Goal: Transaction & Acquisition: Purchase product/service

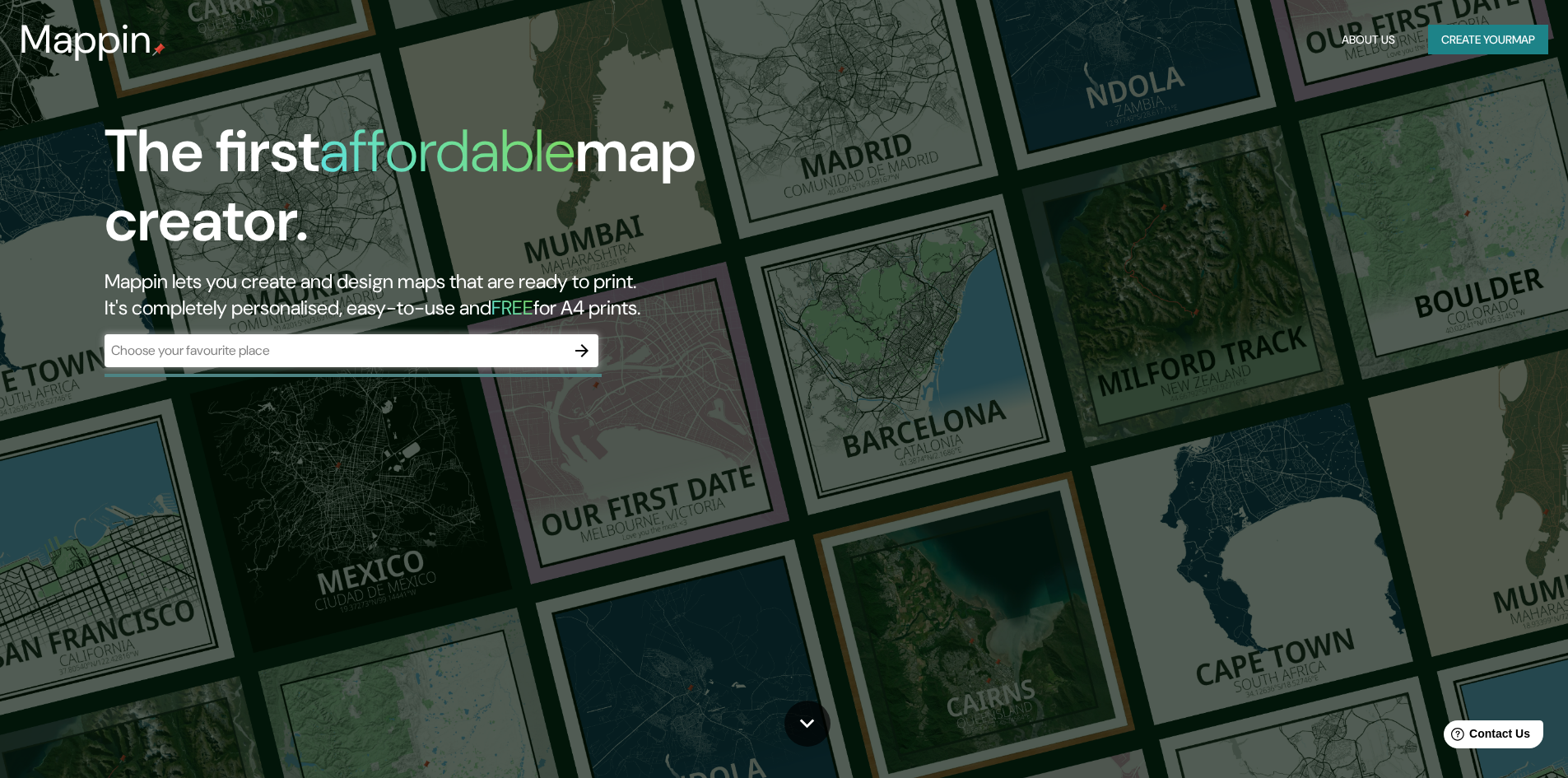
click at [287, 355] on input "text" at bounding box center [335, 350] width 461 height 19
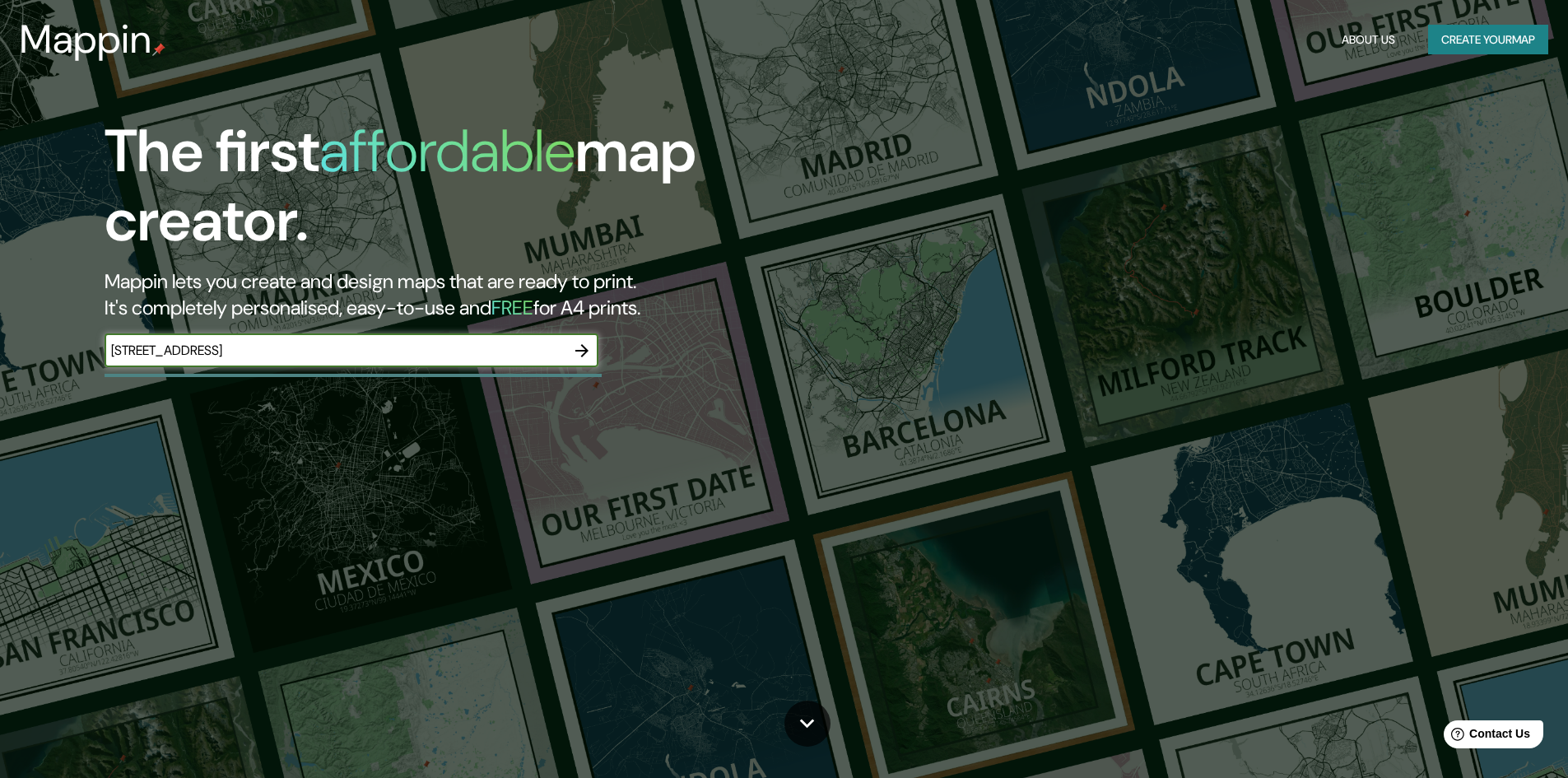
type input "[STREET_ADDRESS]"
click at [576, 351] on icon "button" at bounding box center [581, 350] width 13 height 13
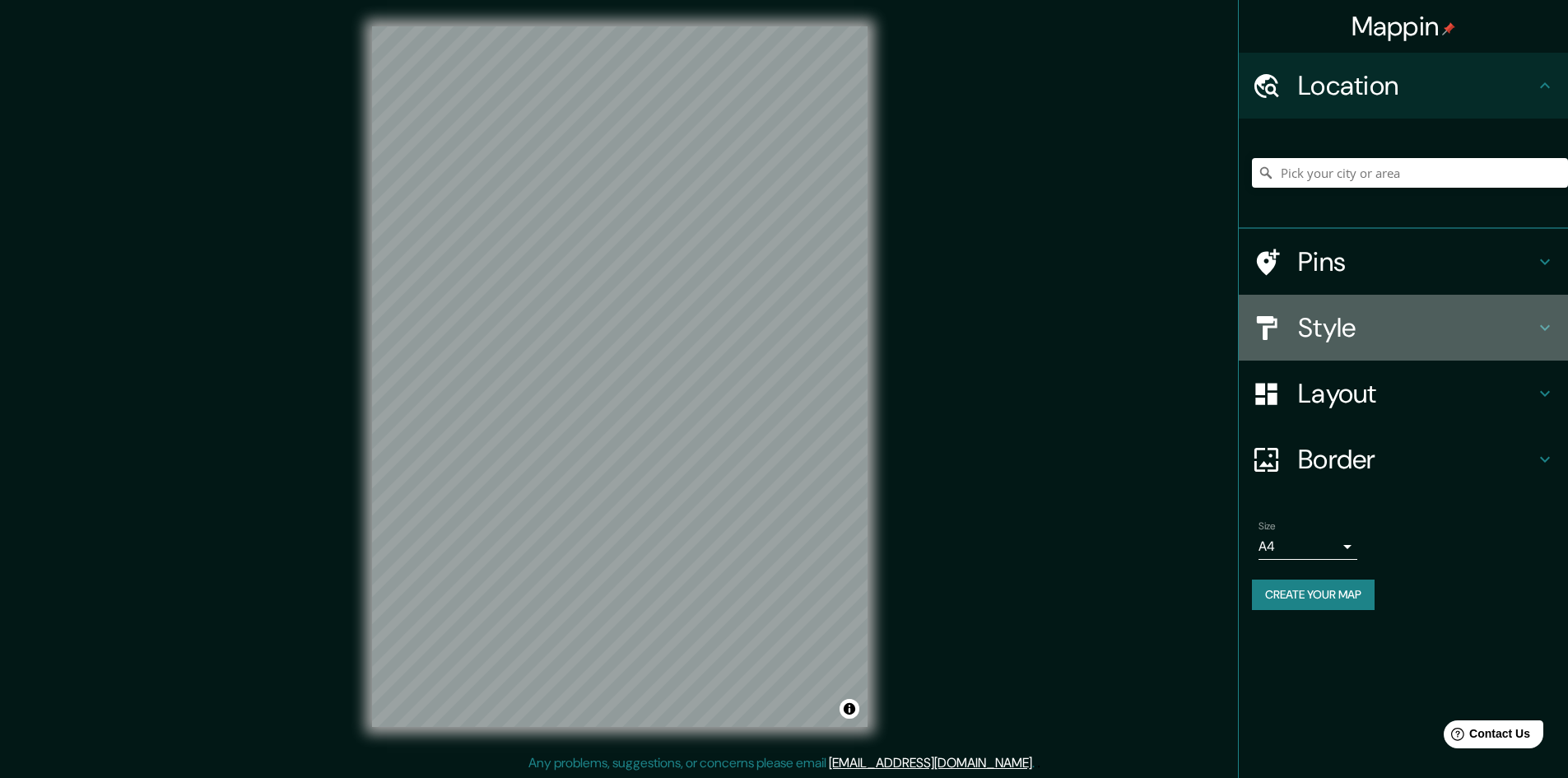
click at [1545, 311] on div "Style" at bounding box center [1403, 327] width 329 height 65
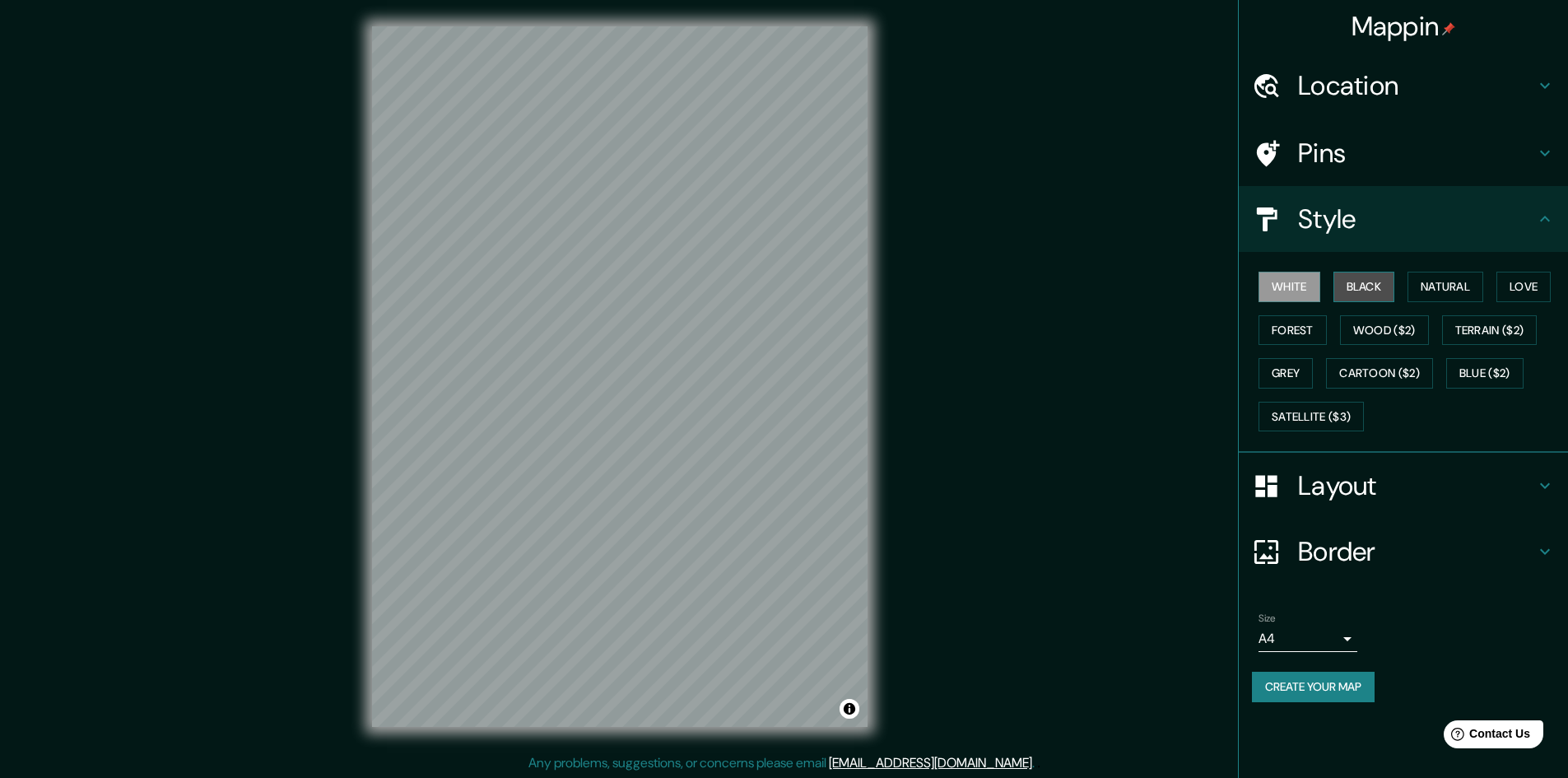
click at [1368, 290] on button "Black" at bounding box center [1364, 286] width 62 height 30
click at [1464, 290] on button "Natural" at bounding box center [1444, 286] width 75 height 30
click at [1306, 294] on button "White" at bounding box center [1289, 286] width 62 height 30
click at [1303, 335] on button "Forest" at bounding box center [1293, 330] width 68 height 30
click at [1293, 370] on button "Grey" at bounding box center [1286, 372] width 55 height 30
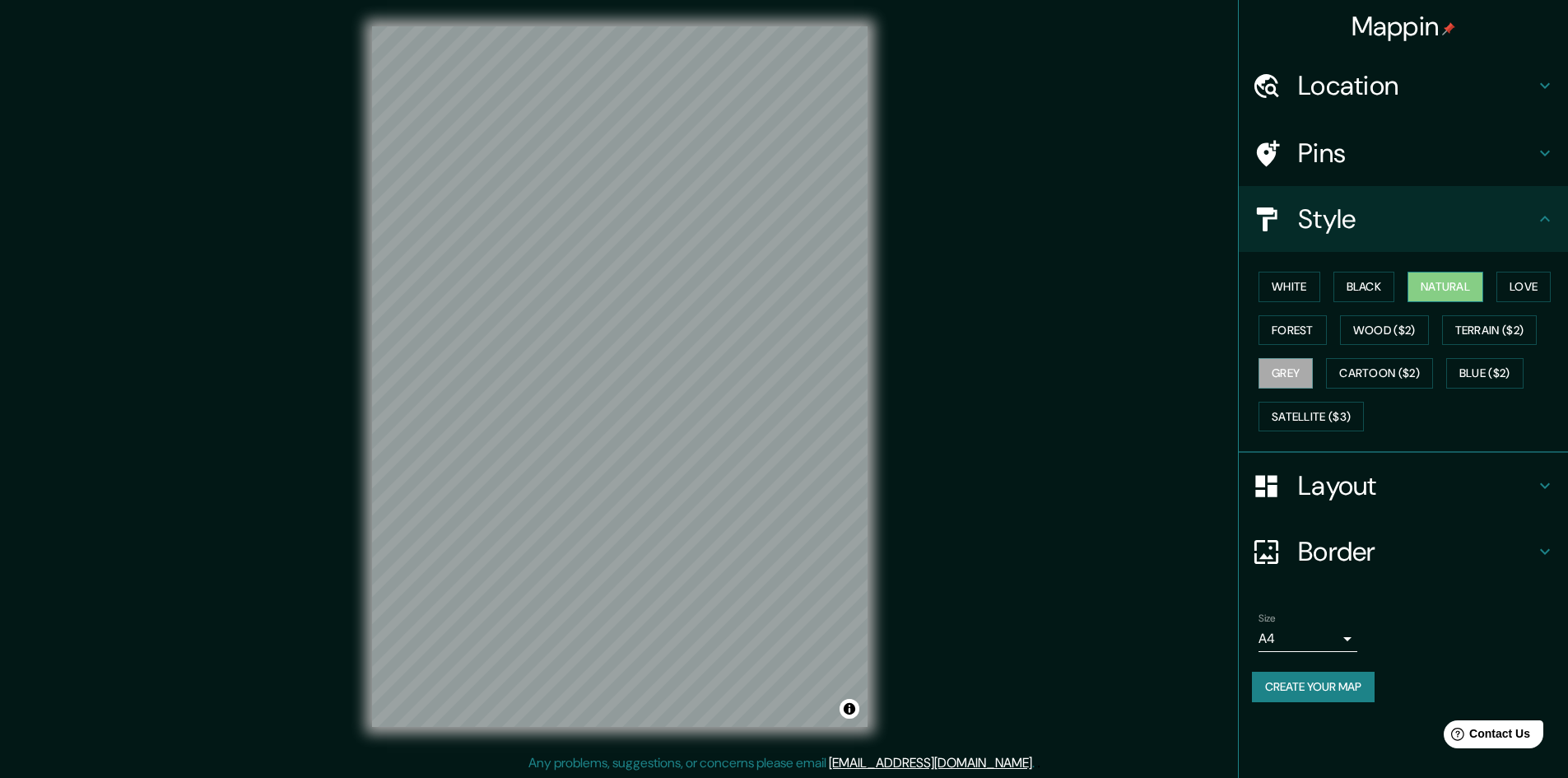
click at [1444, 280] on button "Natural" at bounding box center [1444, 286] width 75 height 30
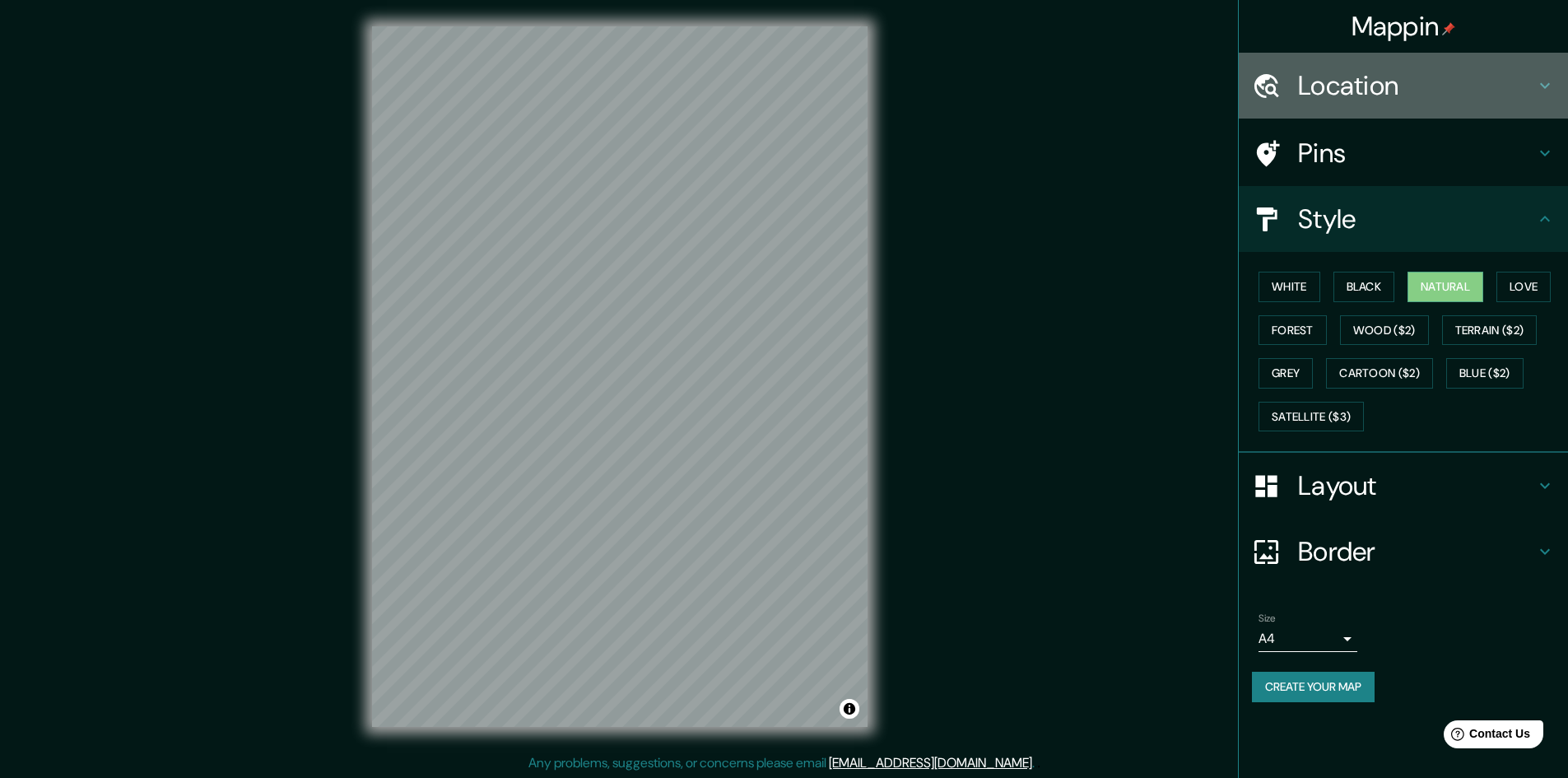
click at [1442, 89] on h4 "Location" at bounding box center [1416, 86] width 237 height 33
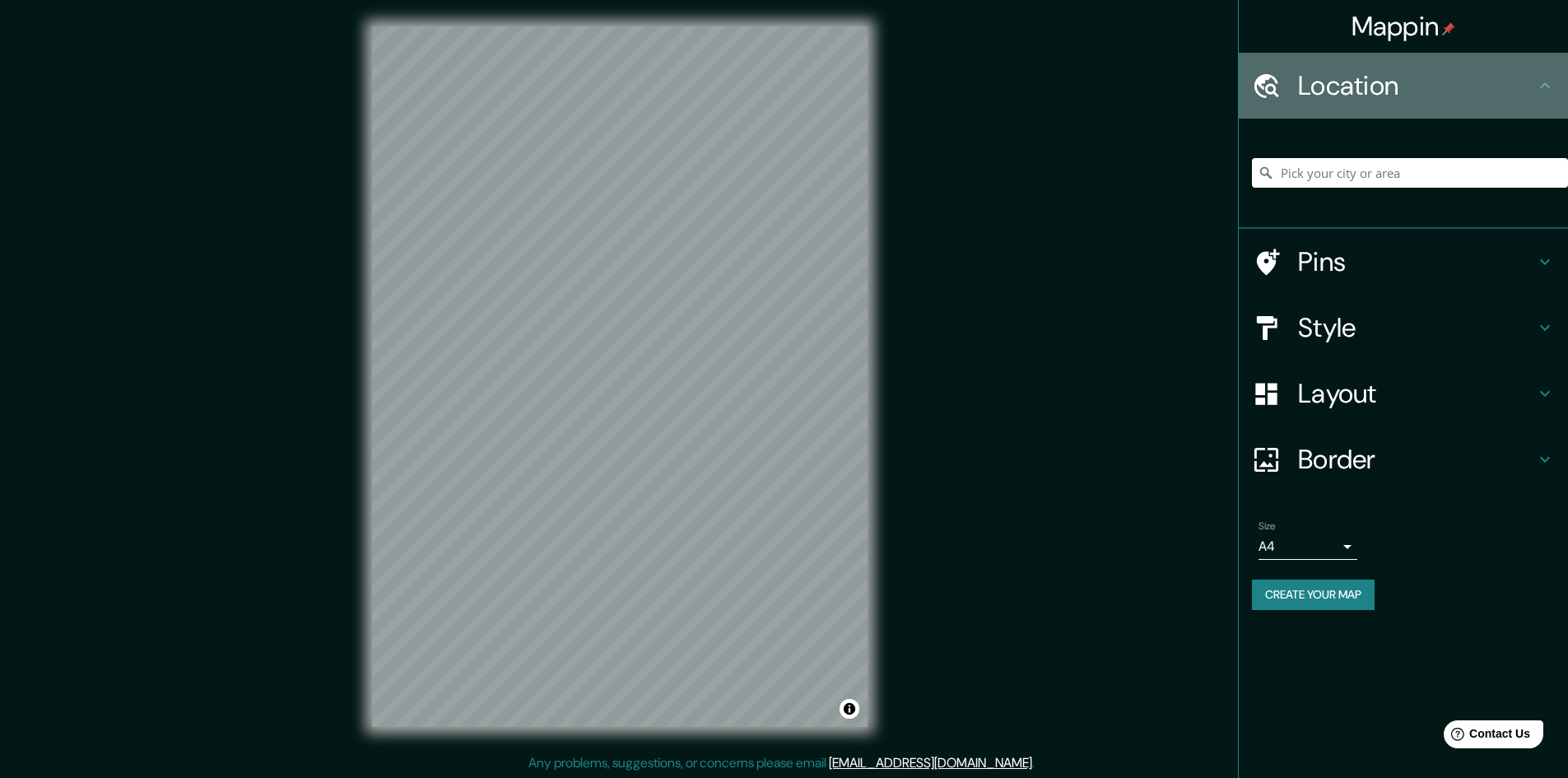
click at [1442, 89] on h4 "Location" at bounding box center [1416, 86] width 237 height 33
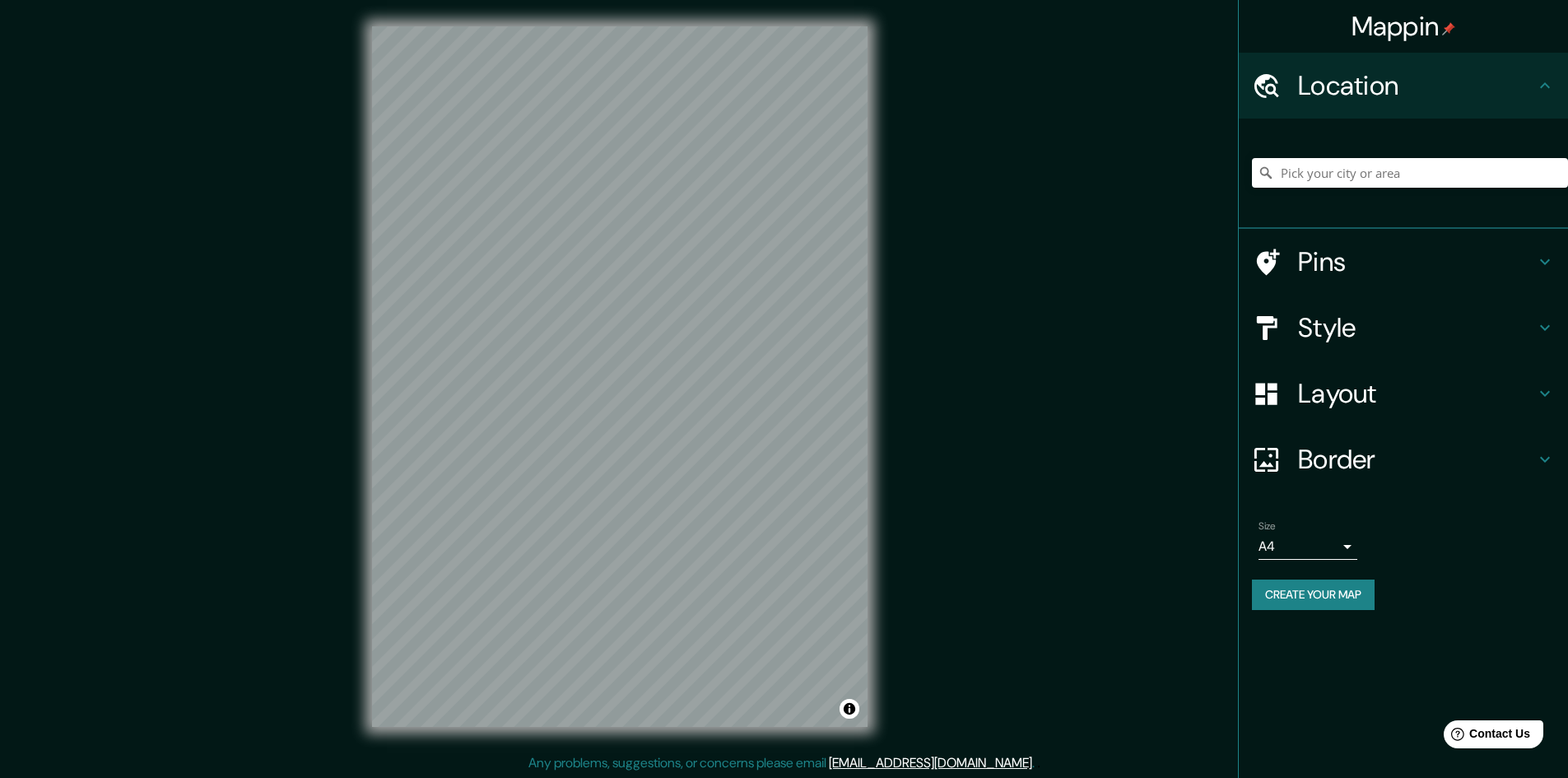
click at [1381, 420] on div "Layout" at bounding box center [1403, 393] width 329 height 65
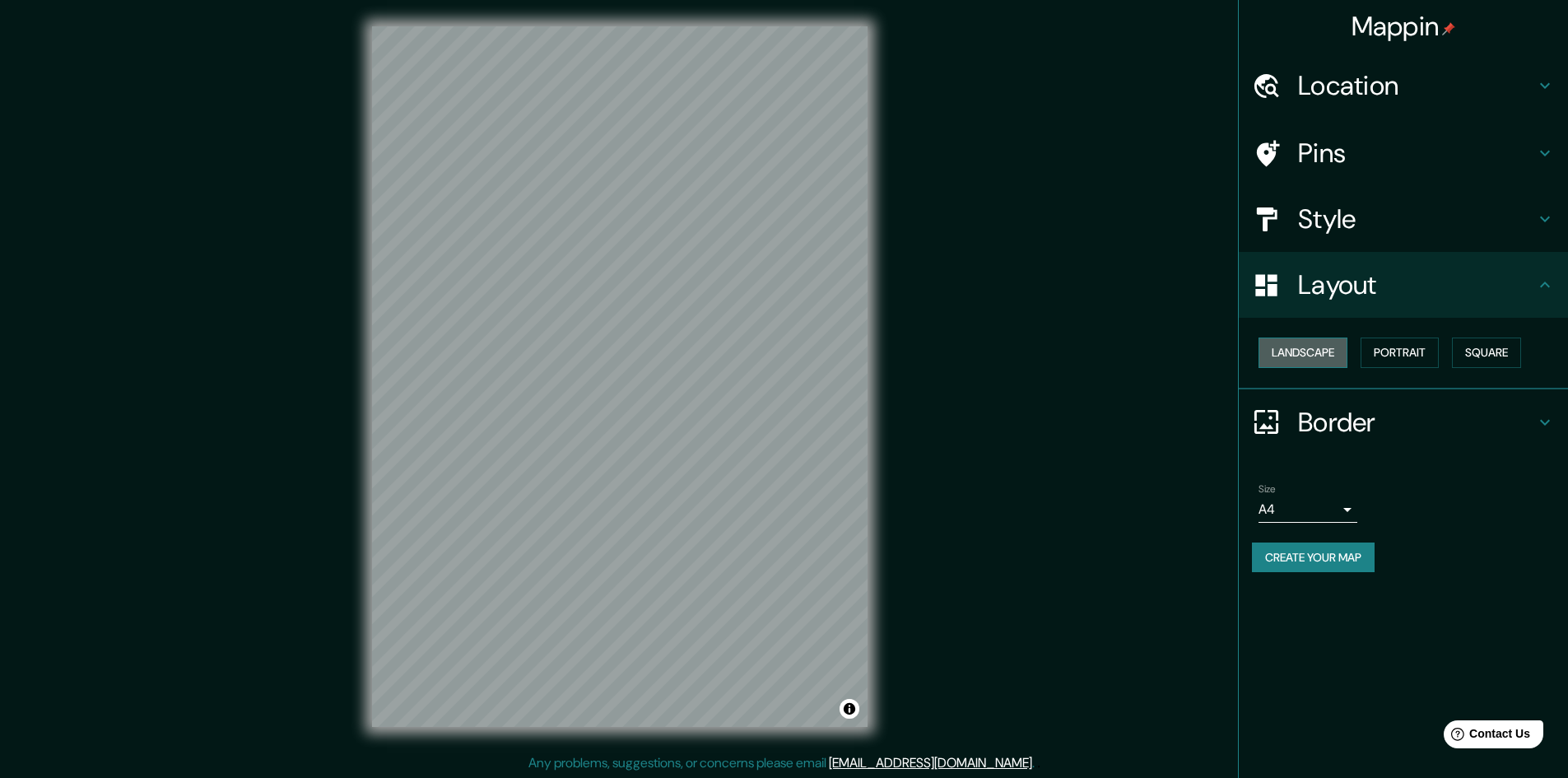
click at [1333, 344] on button "Landscape" at bounding box center [1302, 352] width 89 height 30
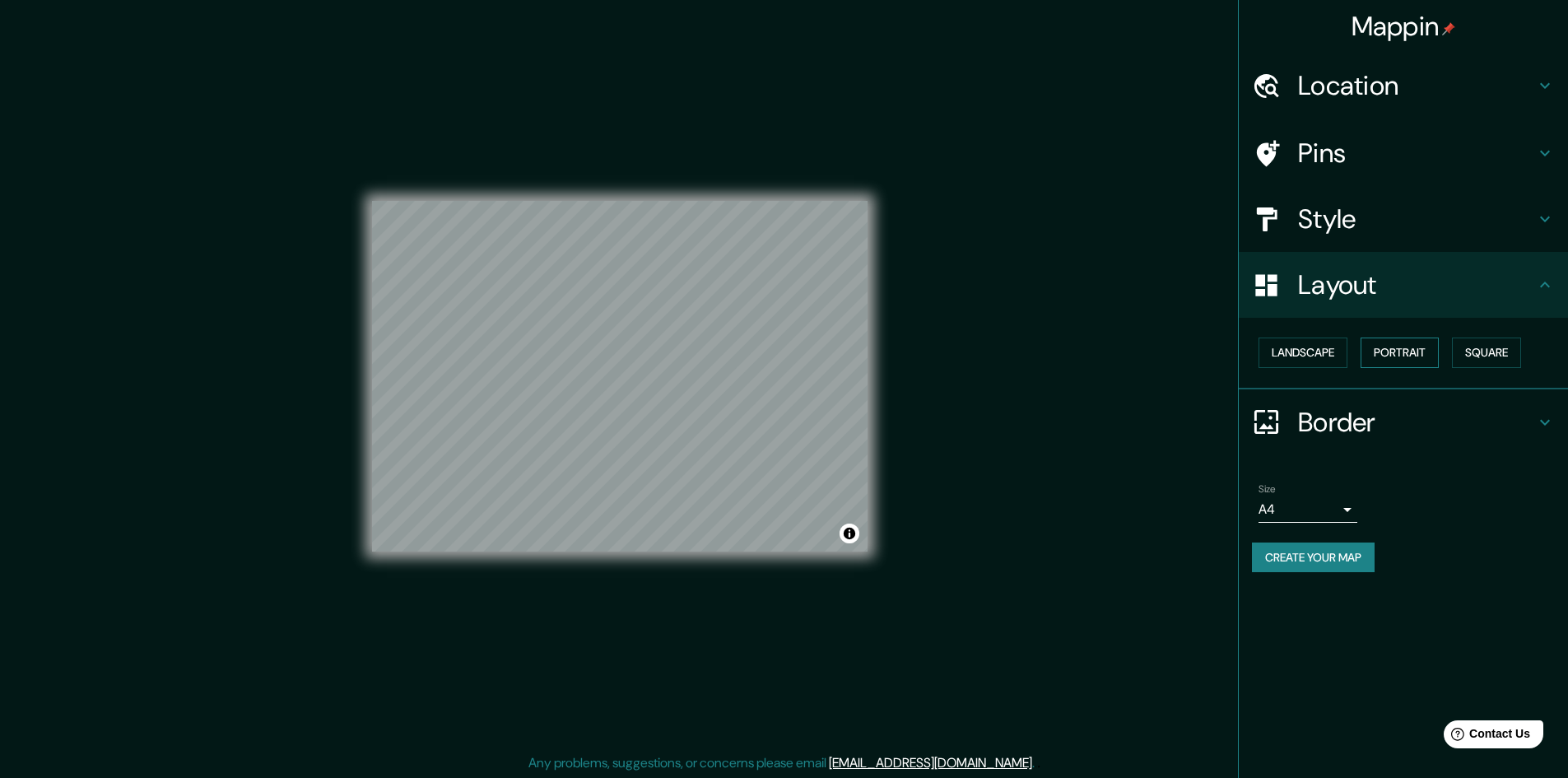
click at [1382, 352] on button "Portrait" at bounding box center [1399, 352] width 78 height 30
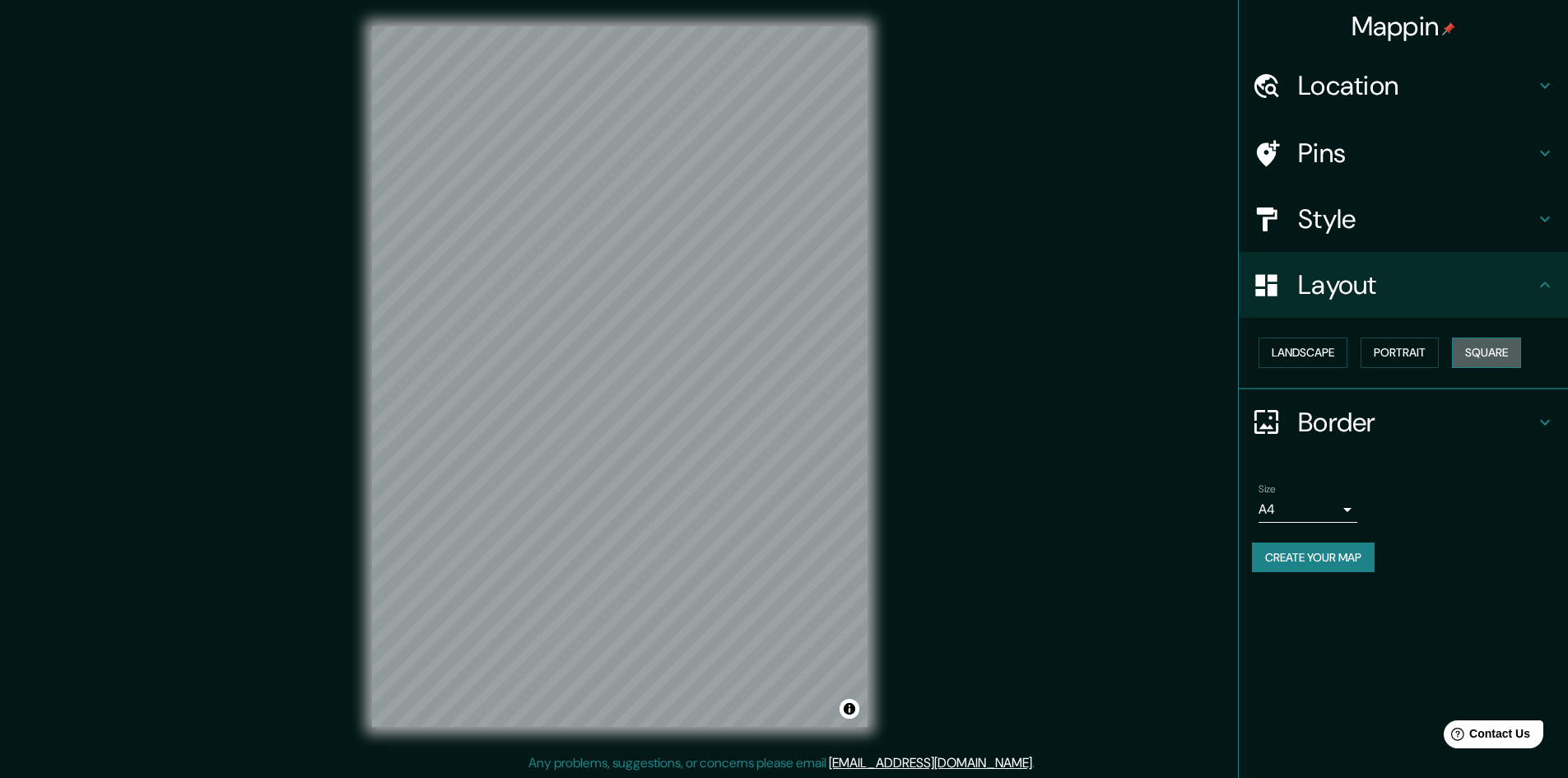
click at [1478, 349] on button "Square" at bounding box center [1486, 352] width 69 height 30
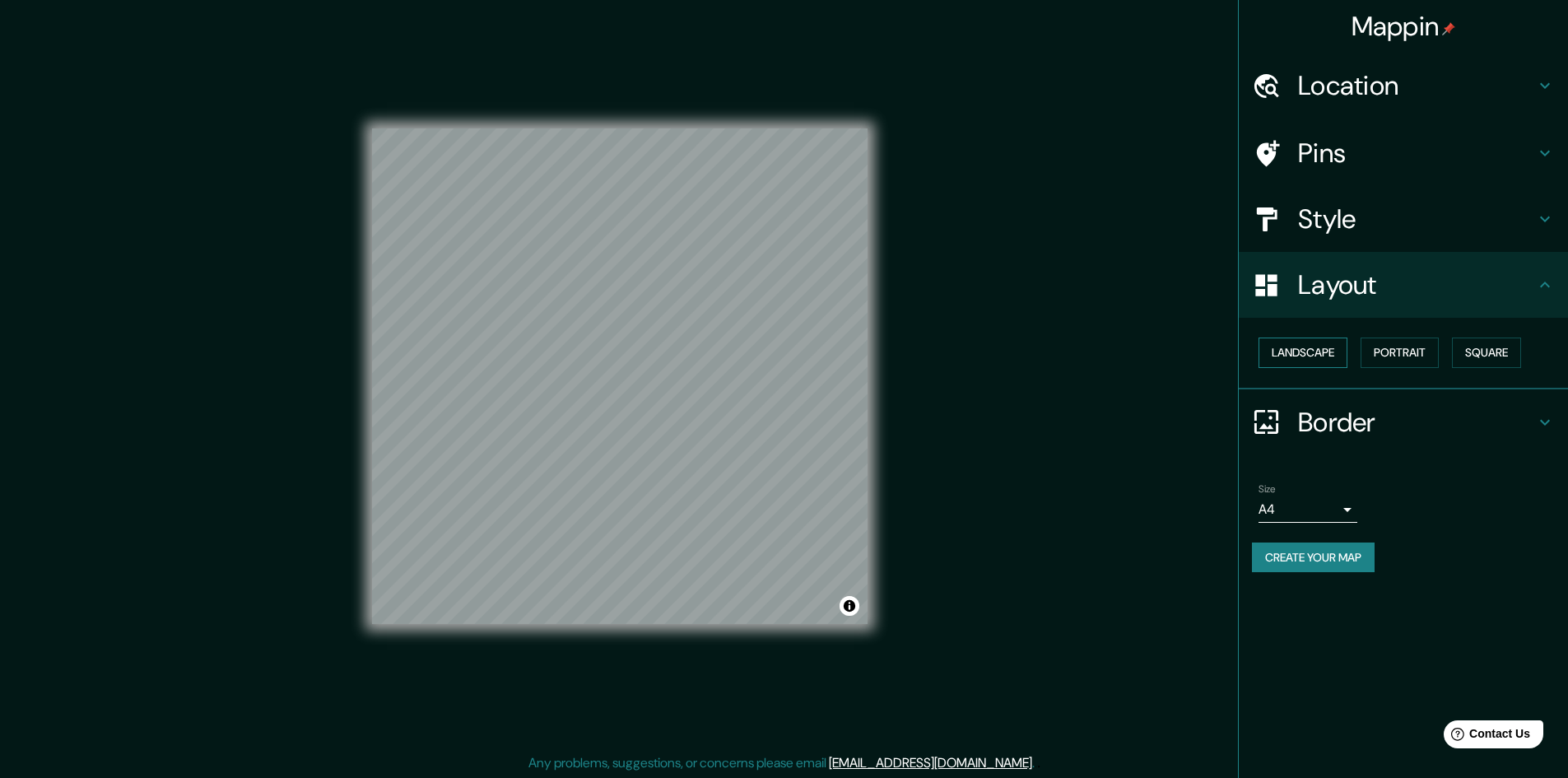
click at [1323, 354] on button "Landscape" at bounding box center [1302, 352] width 89 height 30
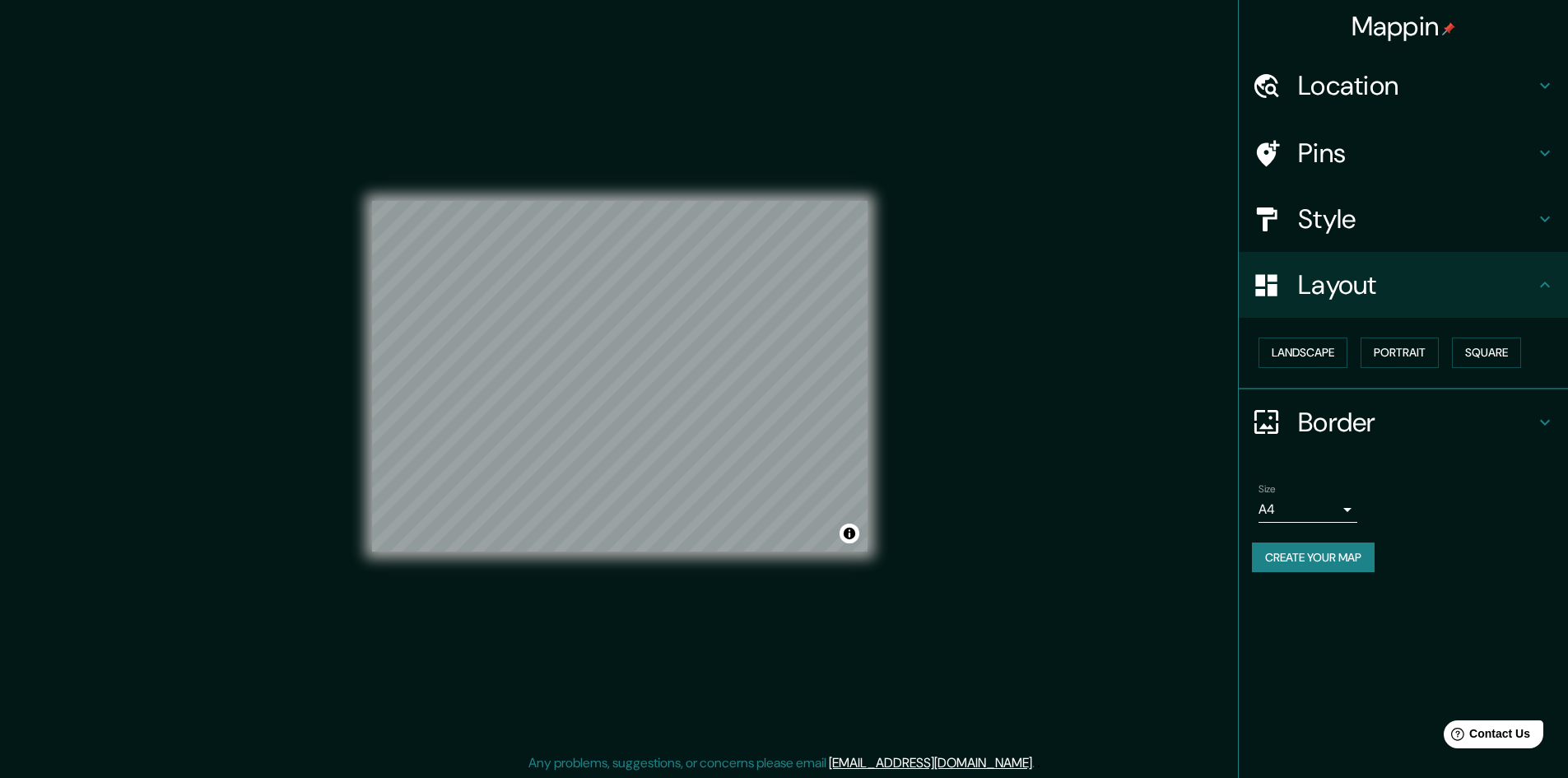
click at [1388, 195] on div "Style" at bounding box center [1403, 218] width 329 height 65
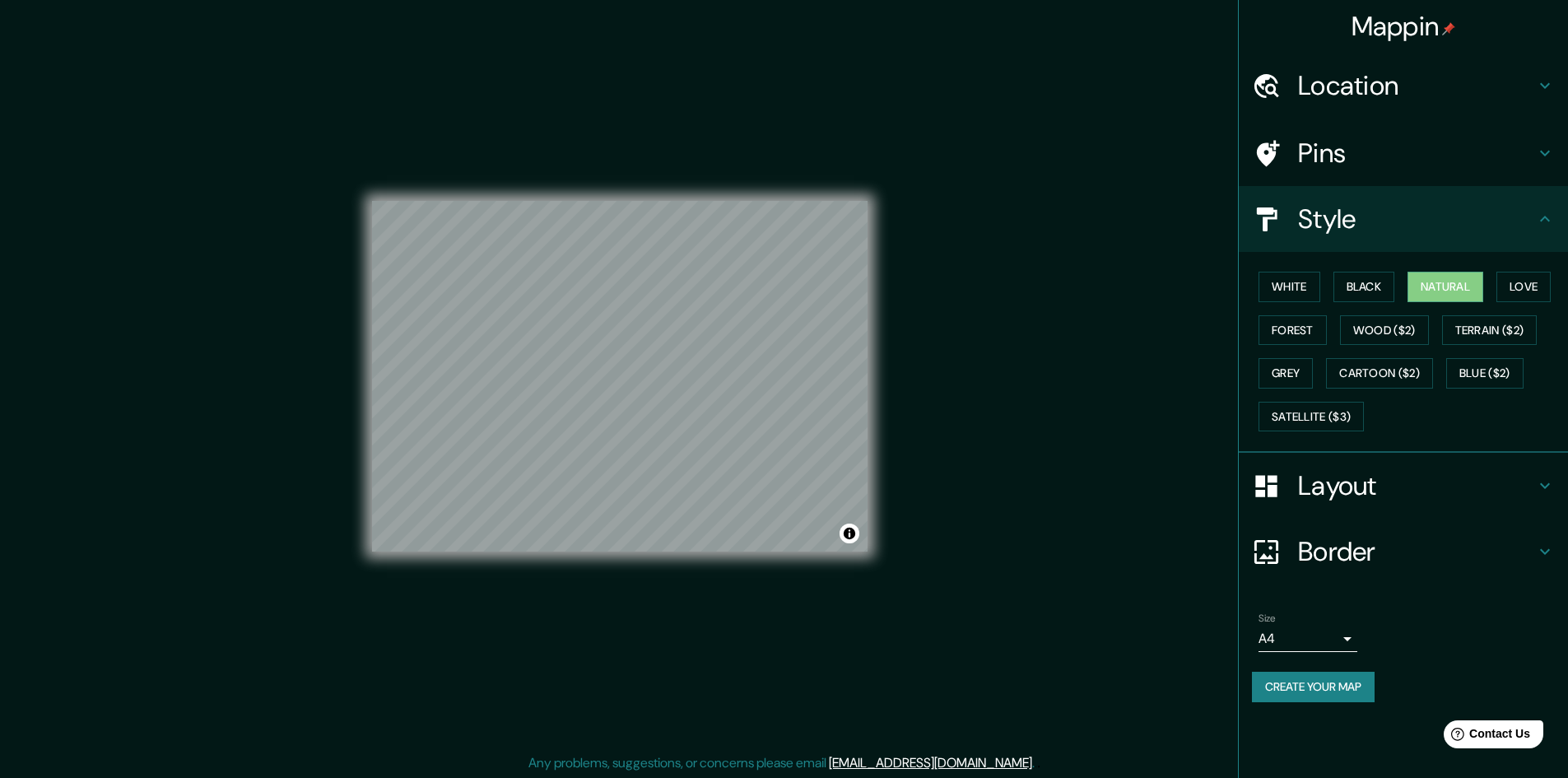
click at [1355, 490] on h4 "Layout" at bounding box center [1416, 486] width 237 height 33
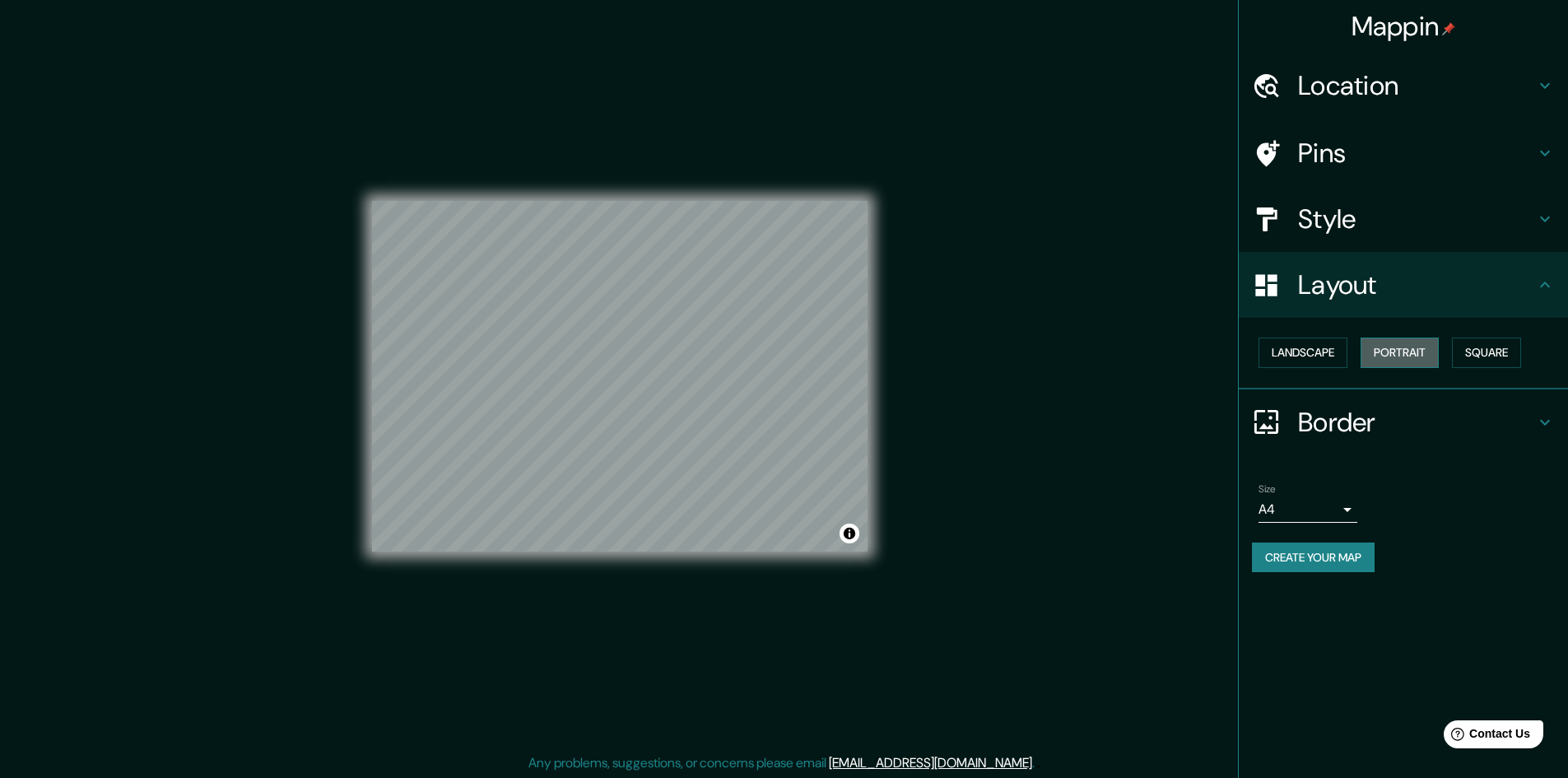
click at [1380, 341] on button "Portrait" at bounding box center [1399, 352] width 78 height 30
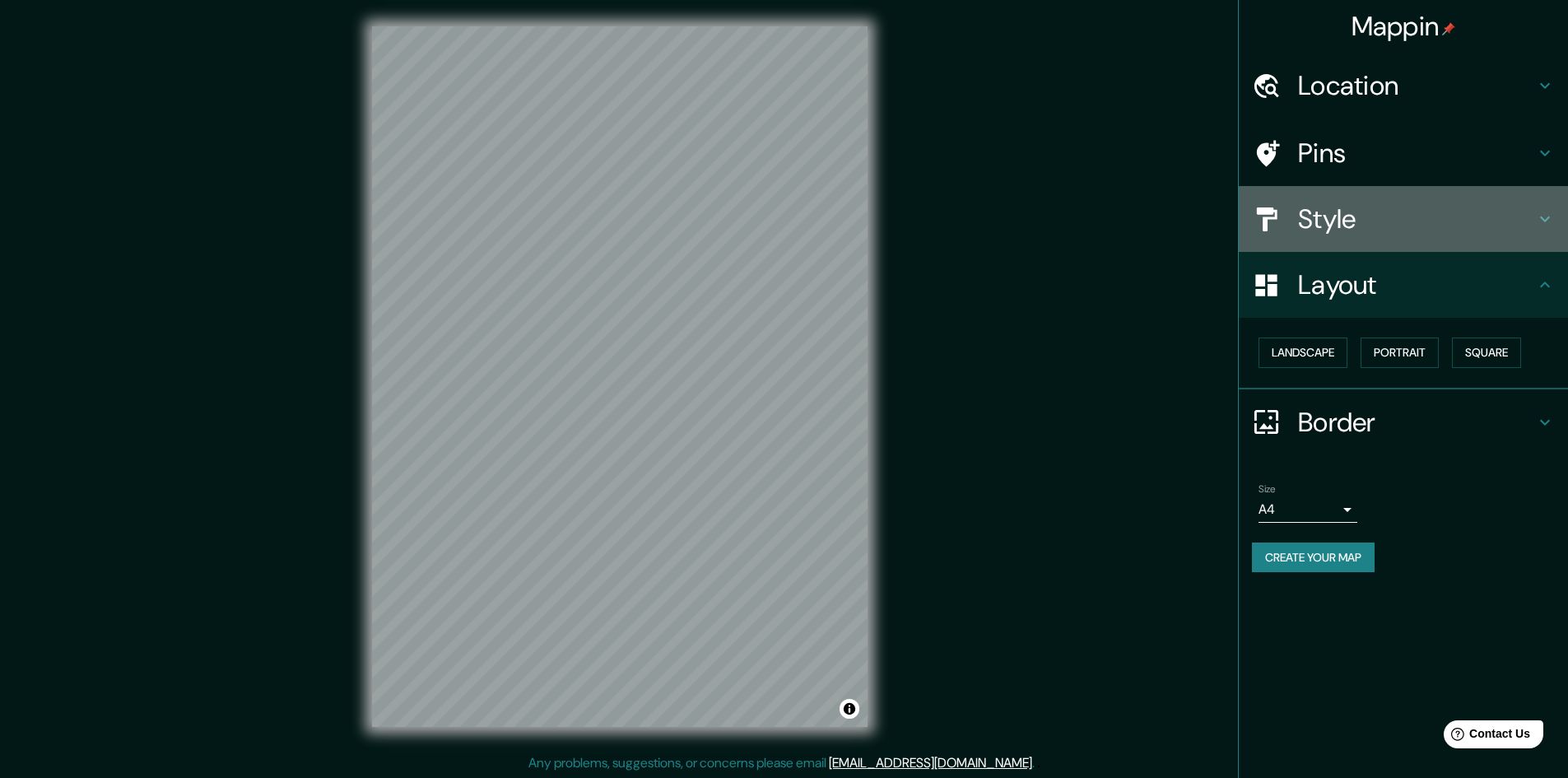
click at [1379, 215] on h4 "Style" at bounding box center [1416, 219] width 237 height 33
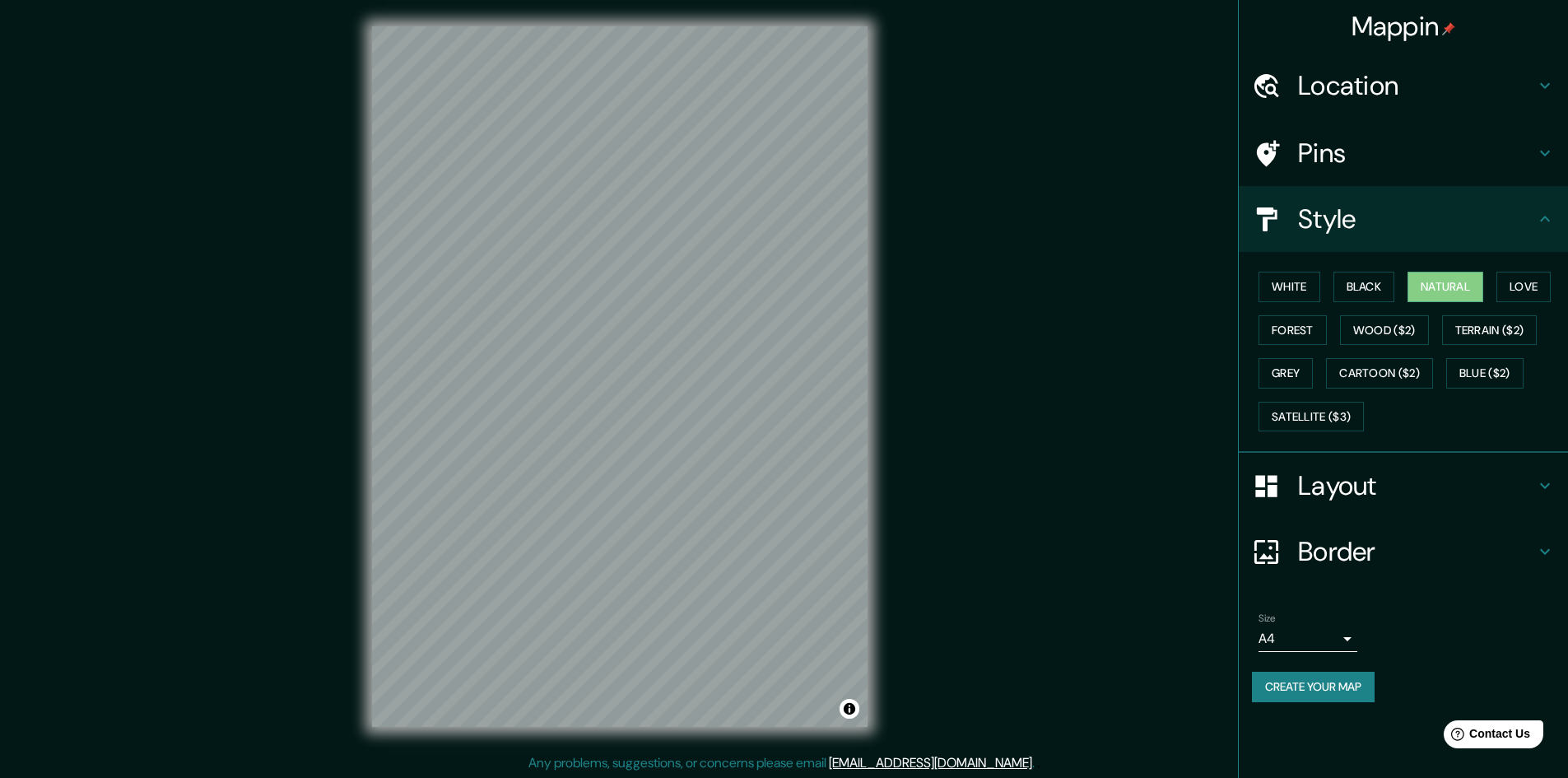
click at [1377, 170] on div "Pins" at bounding box center [1403, 152] width 329 height 65
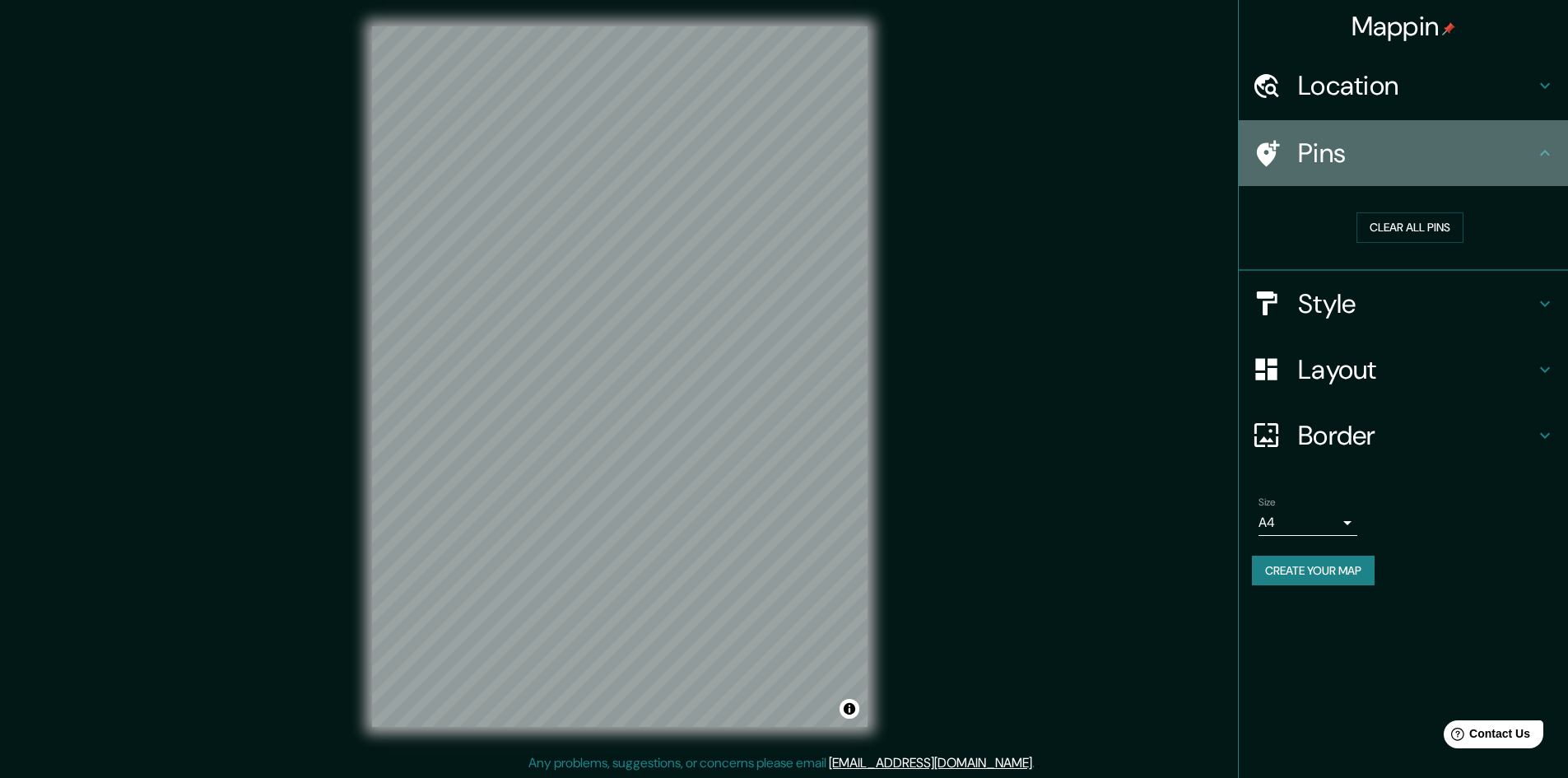
click at [1377, 170] on div "Pins" at bounding box center [1403, 152] width 329 height 65
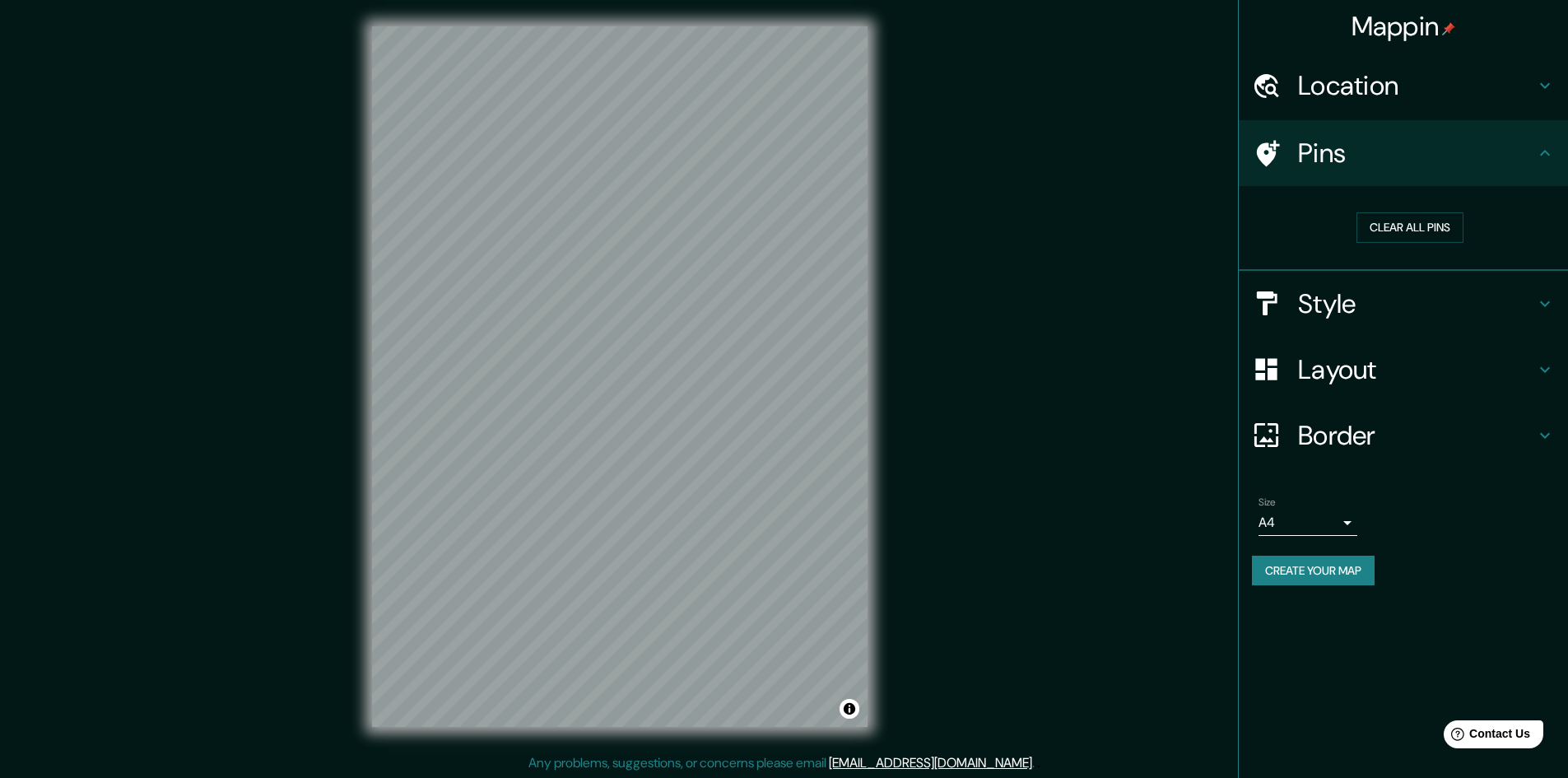
click at [1348, 318] on h4 "Style" at bounding box center [1416, 304] width 237 height 33
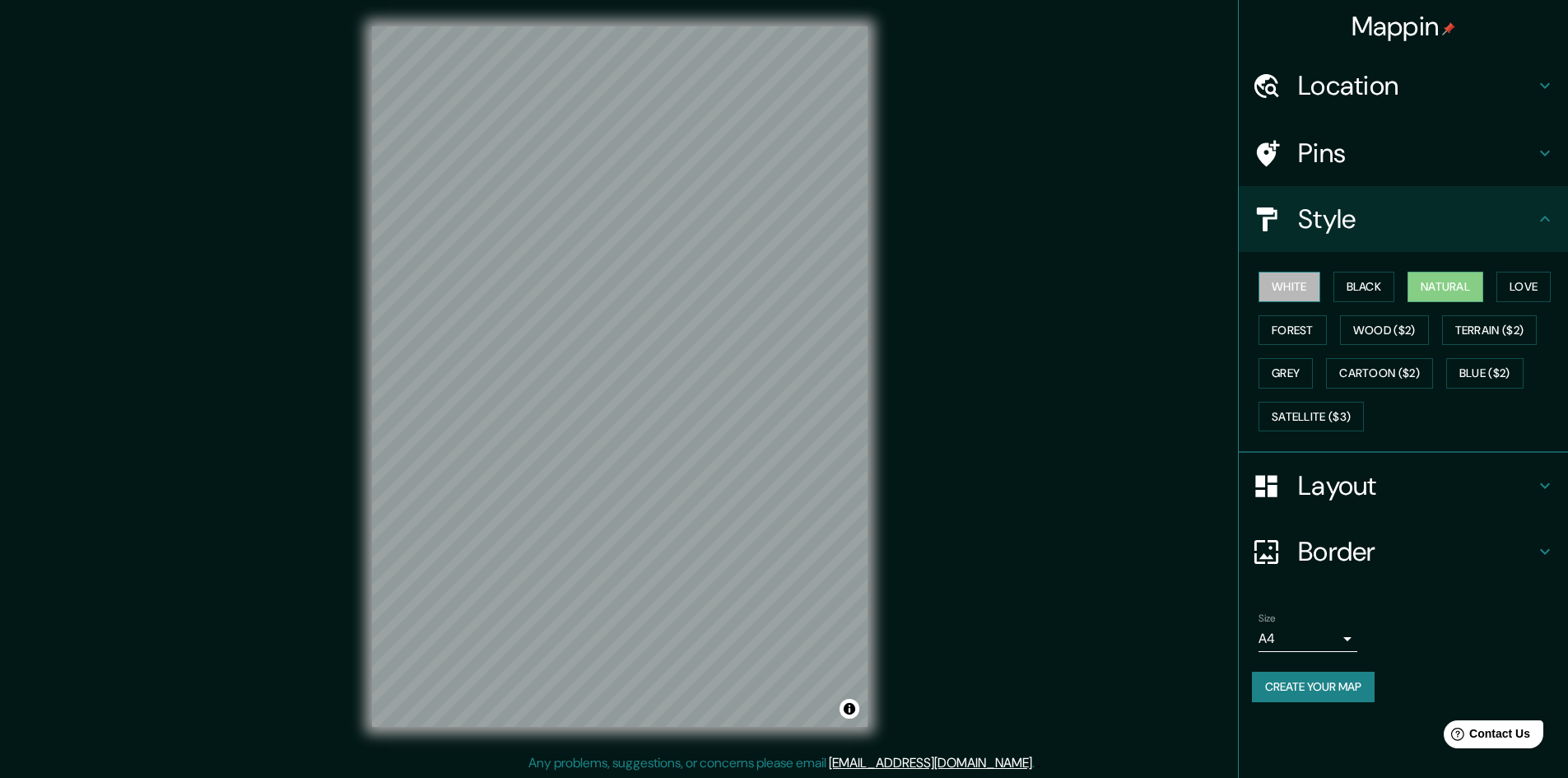
click at [1287, 283] on button "White" at bounding box center [1289, 286] width 62 height 30
click at [1397, 333] on button "Wood ($2)" at bounding box center [1383, 330] width 89 height 30
click at [1513, 331] on button "Terrain ($2)" at bounding box center [1490, 330] width 96 height 30
click at [1496, 367] on button "Blue ($2)" at bounding box center [1484, 372] width 77 height 30
click at [1410, 368] on button "Cartoon ($2)" at bounding box center [1379, 372] width 107 height 30
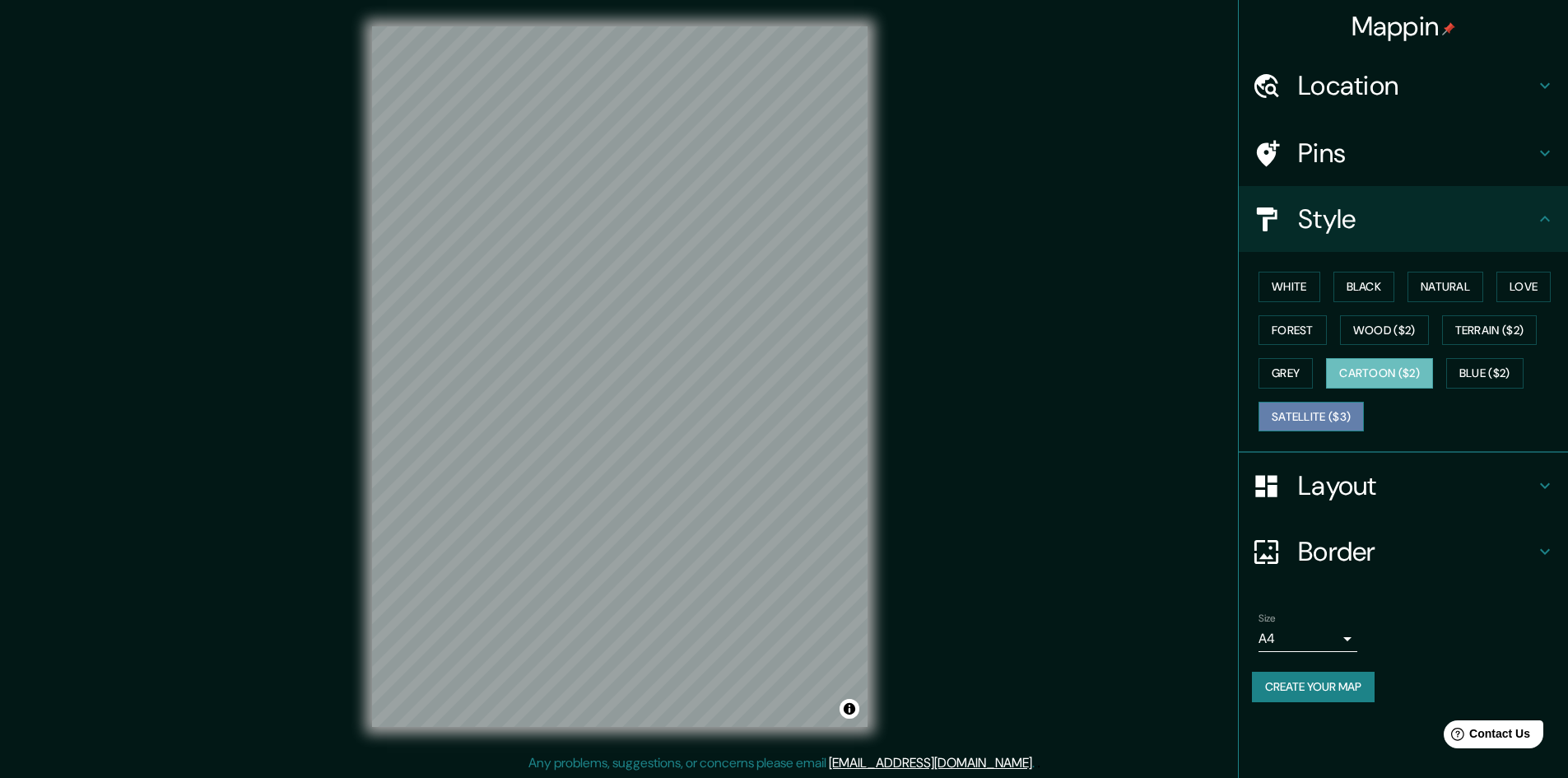
click at [1311, 420] on button "Satellite ($3)" at bounding box center [1311, 416] width 106 height 30
click at [1274, 371] on button "Grey" at bounding box center [1286, 372] width 55 height 30
click at [1302, 416] on button "Satellite ($3)" at bounding box center [1311, 416] width 106 height 30
